Goal: Information Seeking & Learning: Learn about a topic

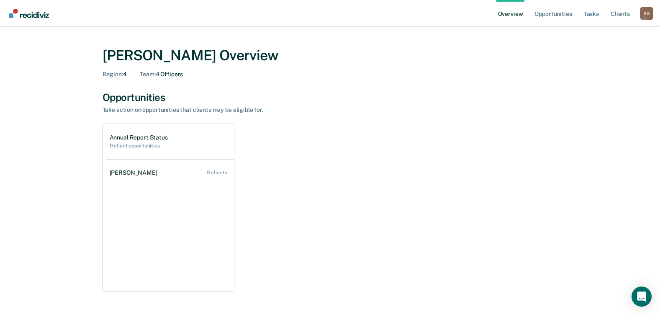
click at [139, 147] on h2 "9 client opportunities" at bounding box center [139, 146] width 58 height 6
click at [145, 137] on h1 "Annual Report Status" at bounding box center [139, 137] width 58 height 7
click at [140, 138] on h1 "Annual Report Status" at bounding box center [139, 137] width 58 height 7
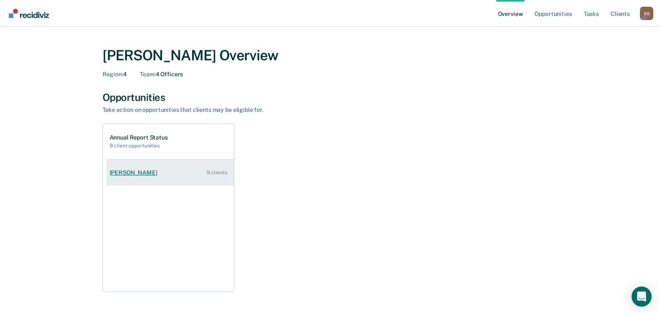
click at [131, 173] on div "[PERSON_NAME]" at bounding box center [135, 172] width 51 height 7
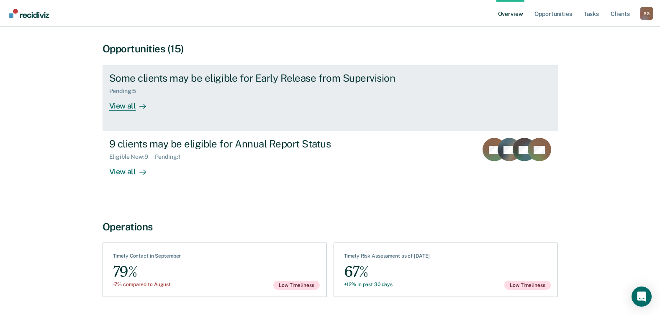
scroll to position [84, 0]
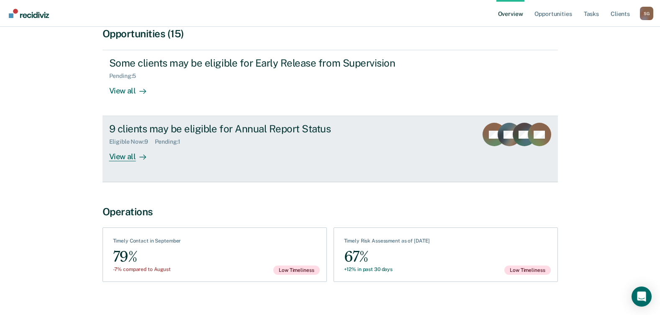
click at [125, 156] on div "View all" at bounding box center [132, 153] width 47 height 16
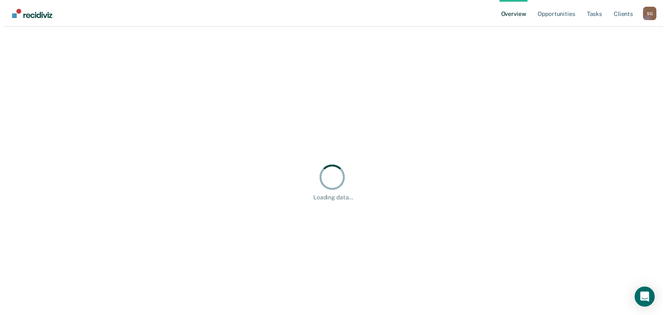
scroll to position [7, 7]
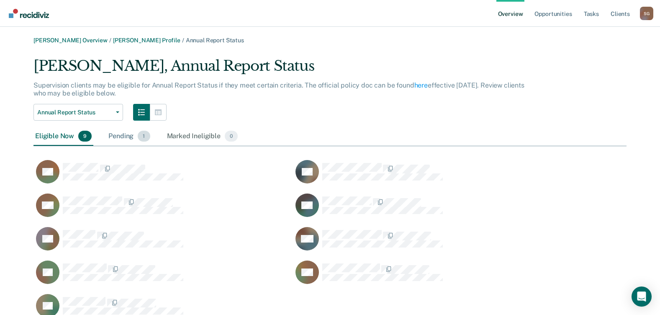
click at [123, 134] on div "Pending 1" at bounding box center [129, 136] width 45 height 18
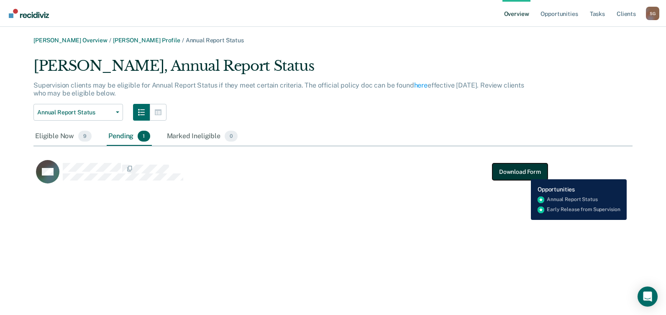
click at [525, 172] on button "Download Form" at bounding box center [520, 171] width 55 height 17
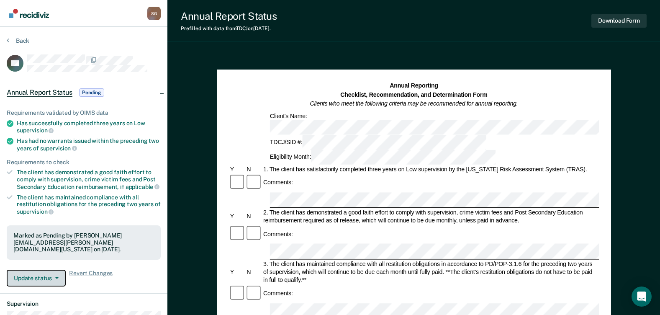
click at [33, 274] on button "Update status" at bounding box center [36, 278] width 59 height 17
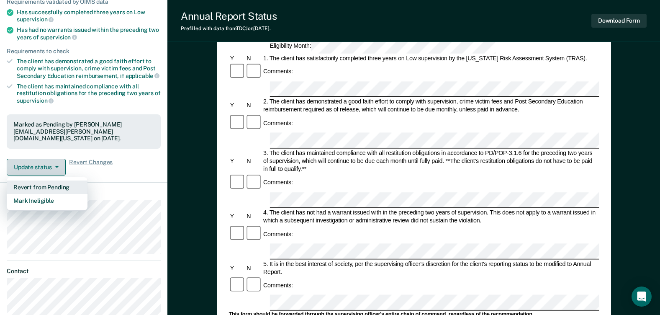
scroll to position [126, 0]
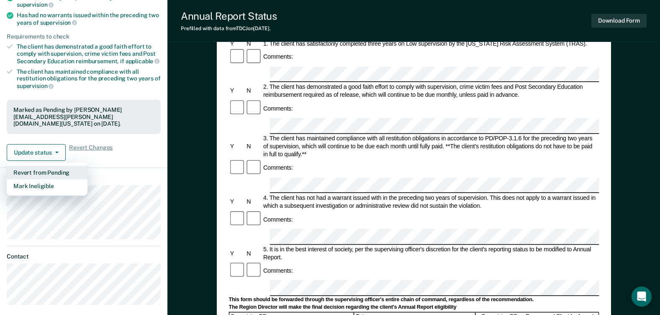
click at [44, 167] on button "Revert from Pending" at bounding box center [47, 172] width 81 height 13
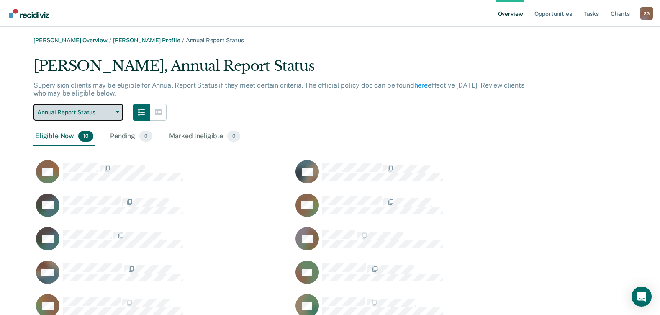
click at [72, 107] on button "Annual Report Status" at bounding box center [78, 112] width 90 height 17
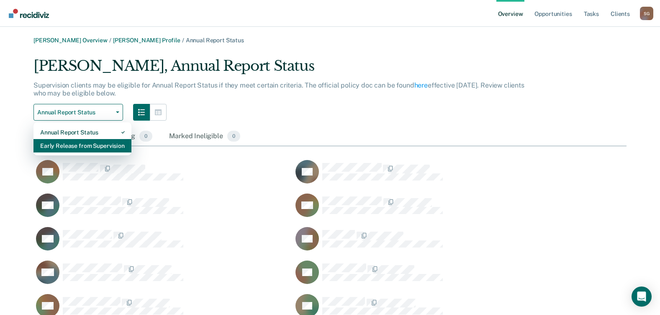
click at [66, 144] on div "Early Release from Supervision" at bounding box center [82, 145] width 85 height 13
